Goal: Transaction & Acquisition: Purchase product/service

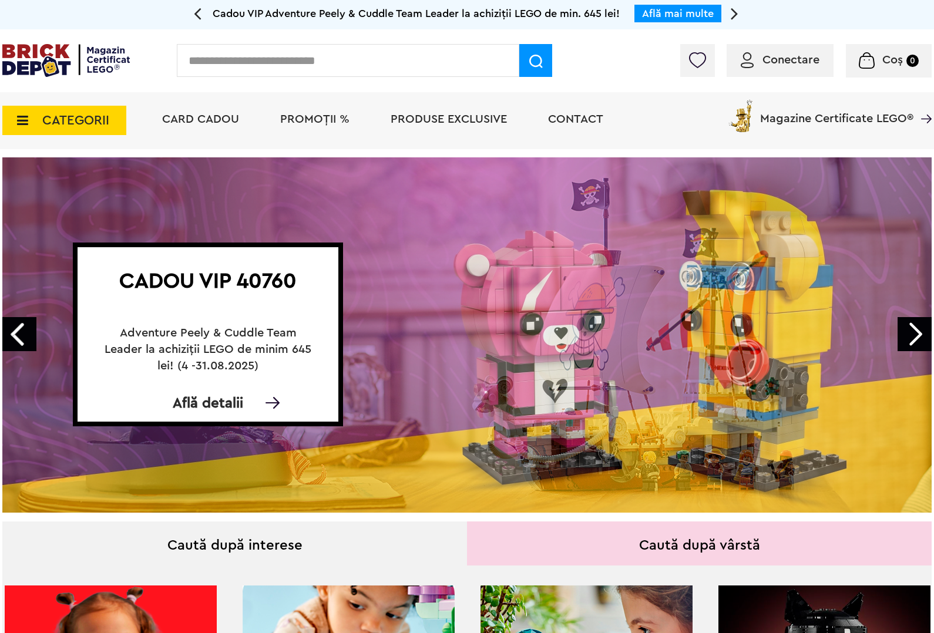
click at [207, 61] on input "text" at bounding box center [348, 60] width 343 height 33
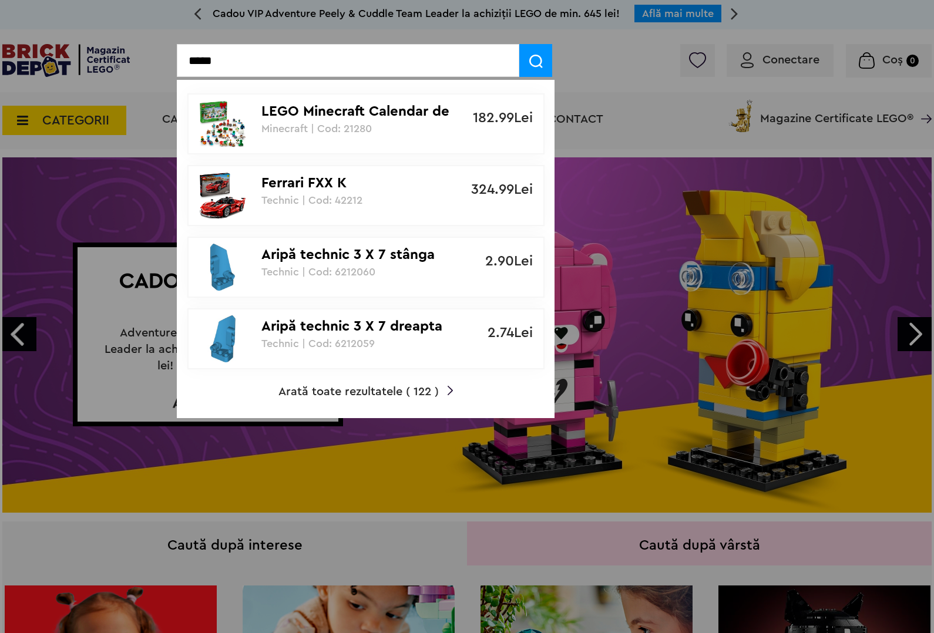
type input "*****"
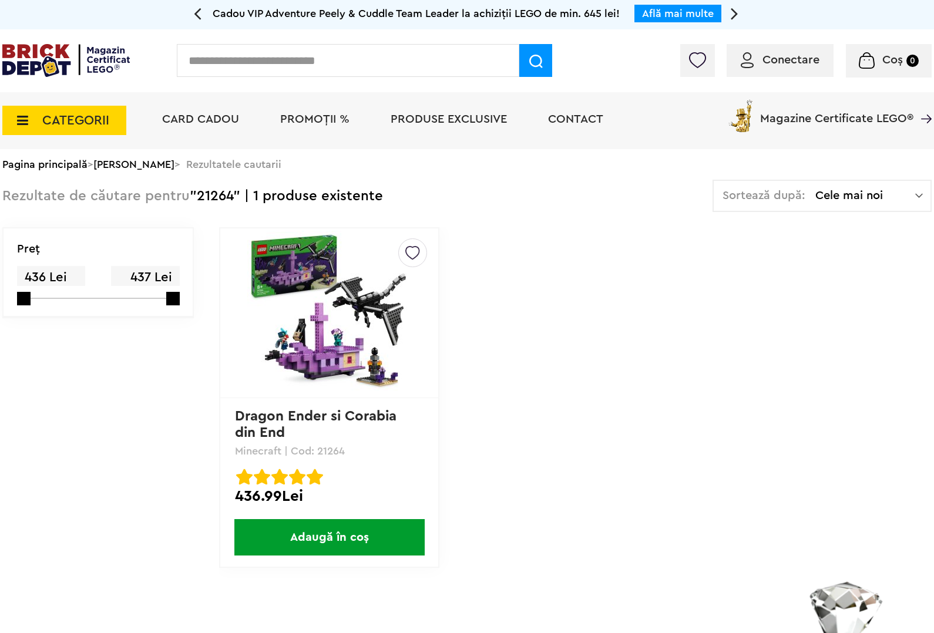
click at [330, 335] on img at bounding box center [329, 313] width 165 height 165
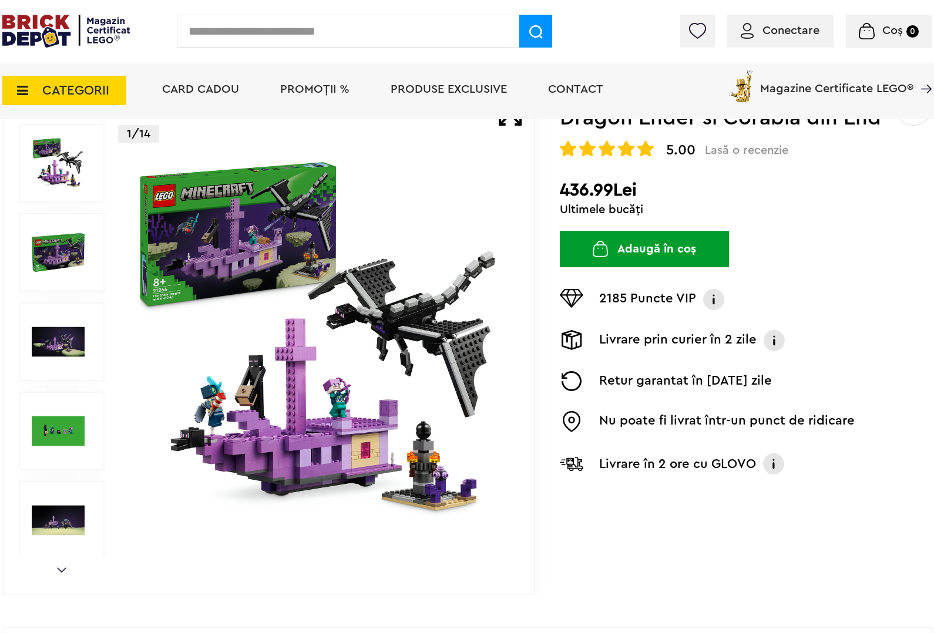
scroll to position [73, 0]
